Goal: Check status: Check status

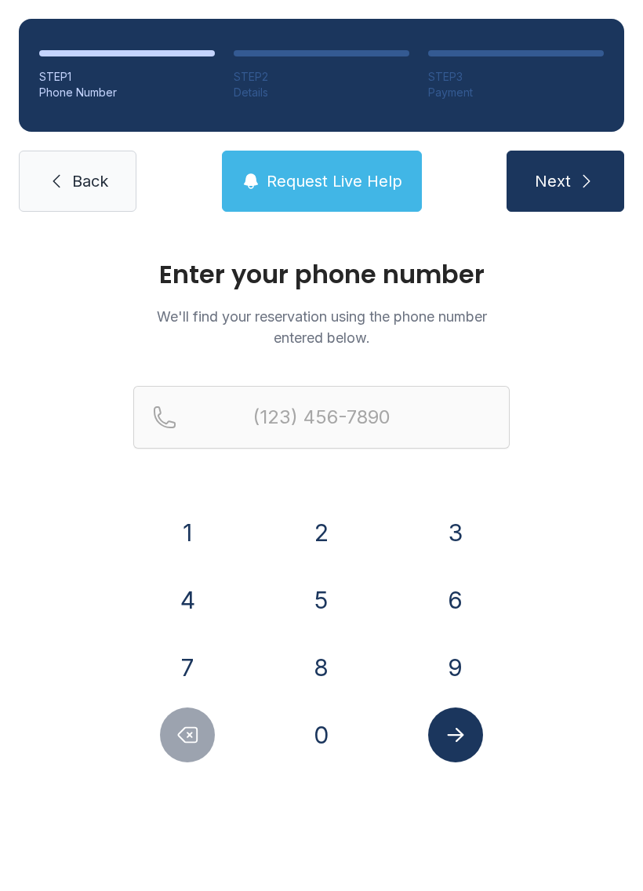
click at [431, 660] on button "9" at bounding box center [455, 667] width 55 height 55
click at [329, 723] on button "0" at bounding box center [321, 734] width 55 height 55
click at [325, 536] on button "2" at bounding box center [321, 532] width 55 height 55
click at [330, 660] on button "8" at bounding box center [321, 667] width 55 height 55
click at [323, 752] on button "0" at bounding box center [321, 734] width 55 height 55
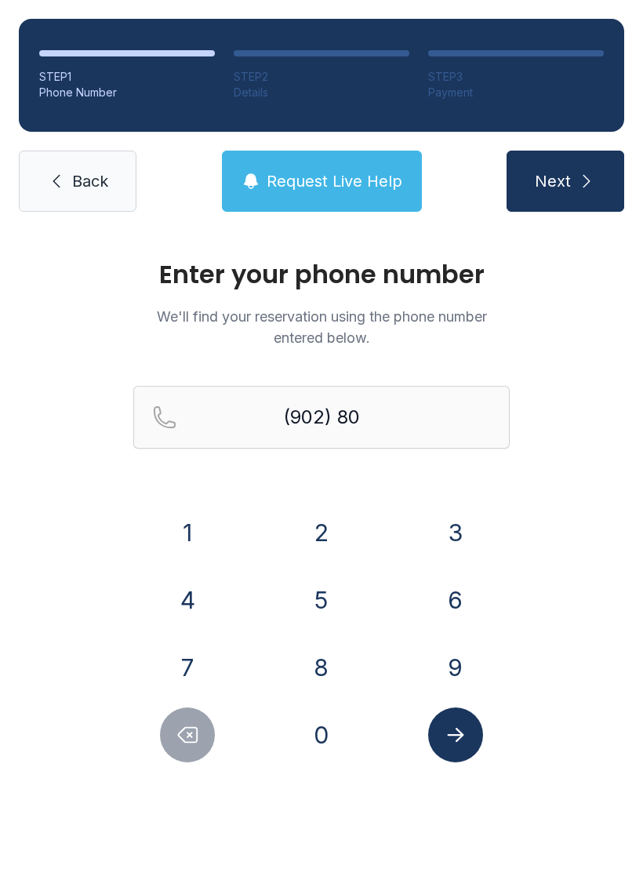
click at [319, 683] on button "8" at bounding box center [321, 667] width 55 height 55
click at [191, 663] on button "7" at bounding box center [187, 667] width 55 height 55
click at [461, 592] on button "6" at bounding box center [455, 599] width 55 height 55
click at [463, 743] on icon "Submit lookup form" at bounding box center [456, 735] width 24 height 24
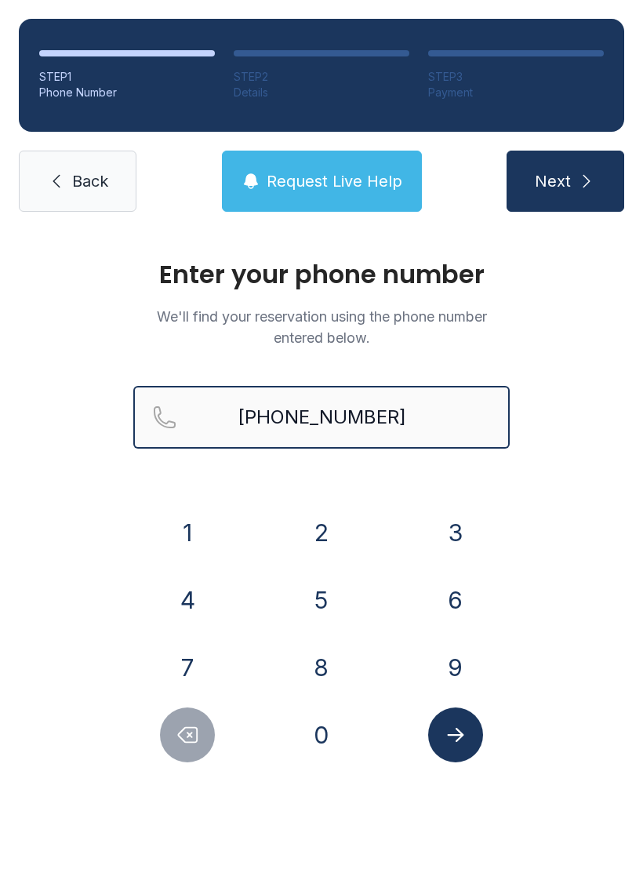
type input "[PHONE_NUMBER]"
click at [565, 181] on button "Next" at bounding box center [566, 181] width 118 height 61
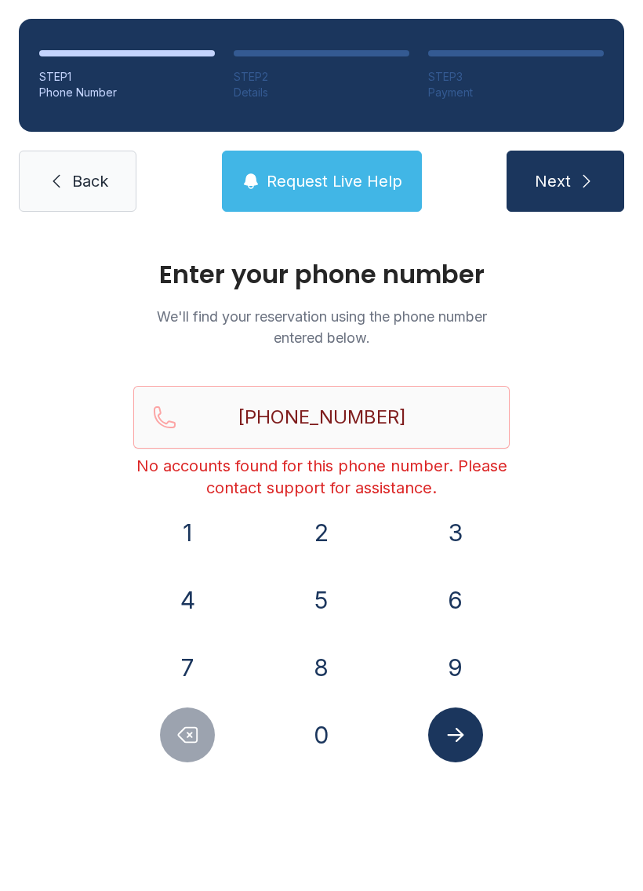
click at [634, 583] on div "Enter your phone number We'll find your reservation using the phone number ente…" at bounding box center [321, 528] width 643 height 594
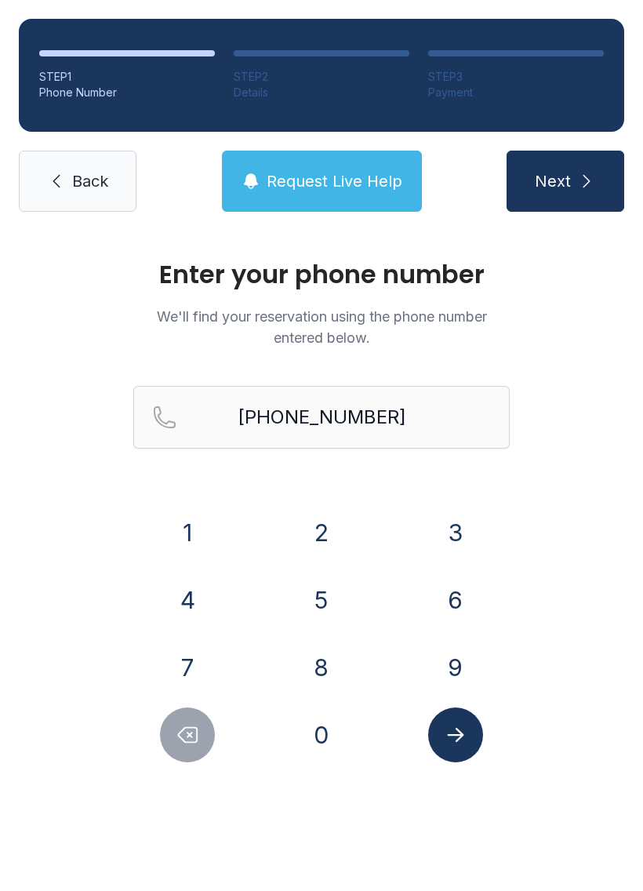
click at [72, 179] on span "Back" at bounding box center [90, 181] width 36 height 22
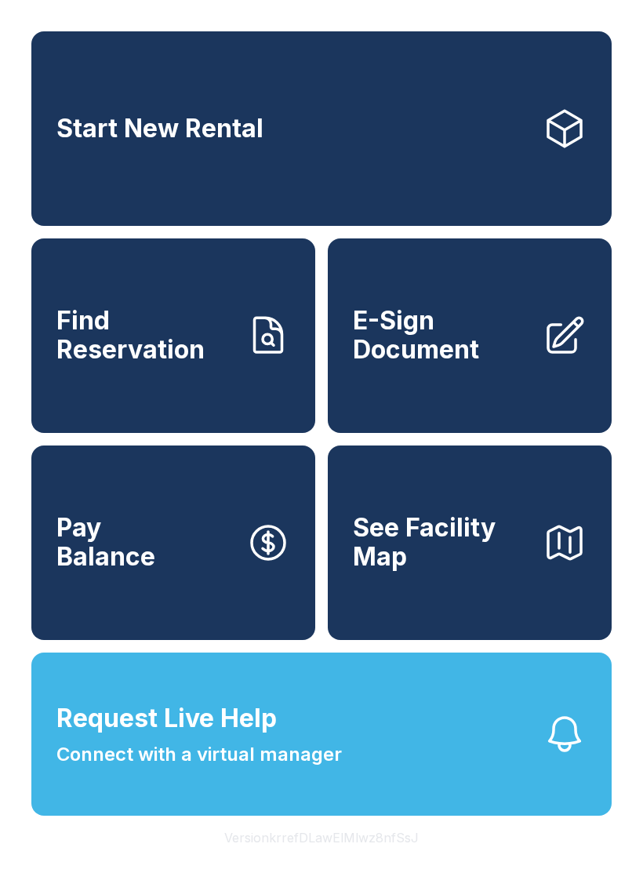
click at [270, 319] on link "Find Reservation" at bounding box center [173, 335] width 284 height 194
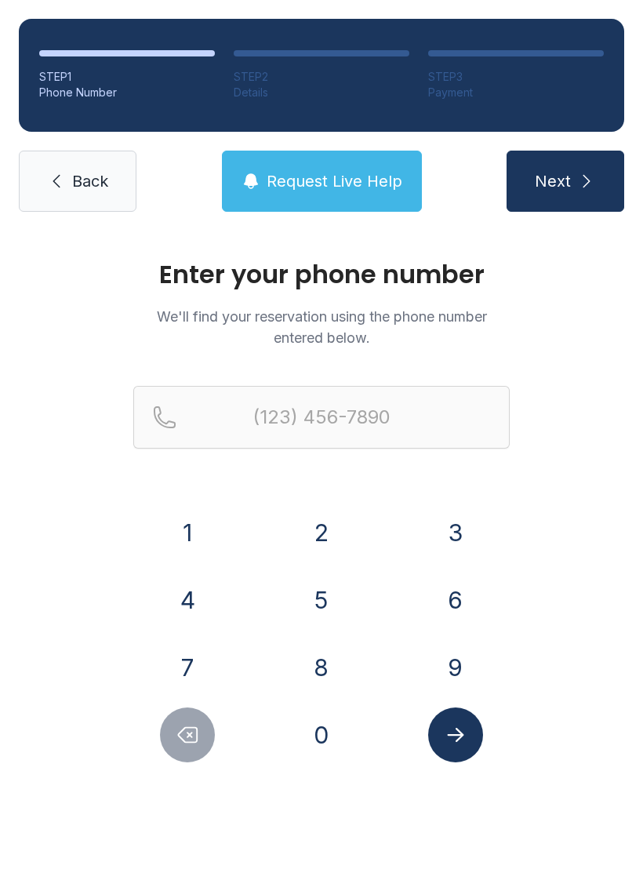
click at [93, 164] on link "Back" at bounding box center [78, 181] width 118 height 61
